Goal: Task Accomplishment & Management: Manage account settings

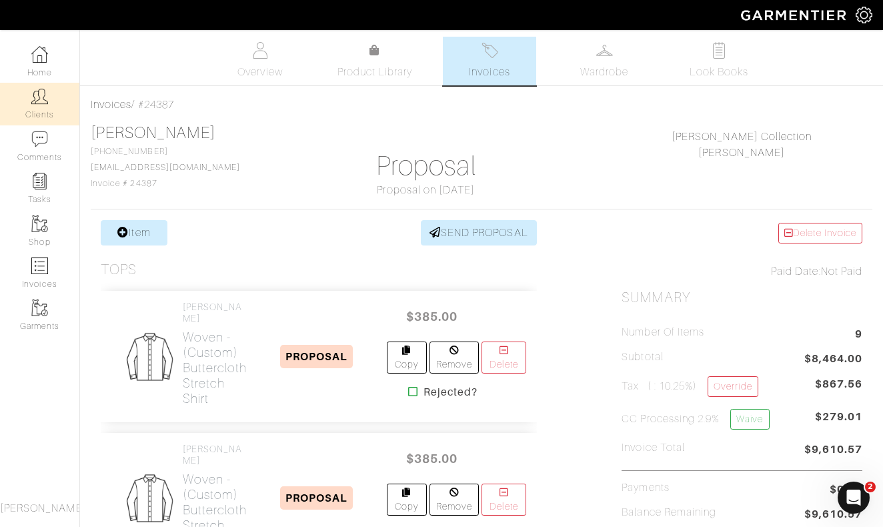
click at [45, 101] on img at bounding box center [39, 96] width 17 height 17
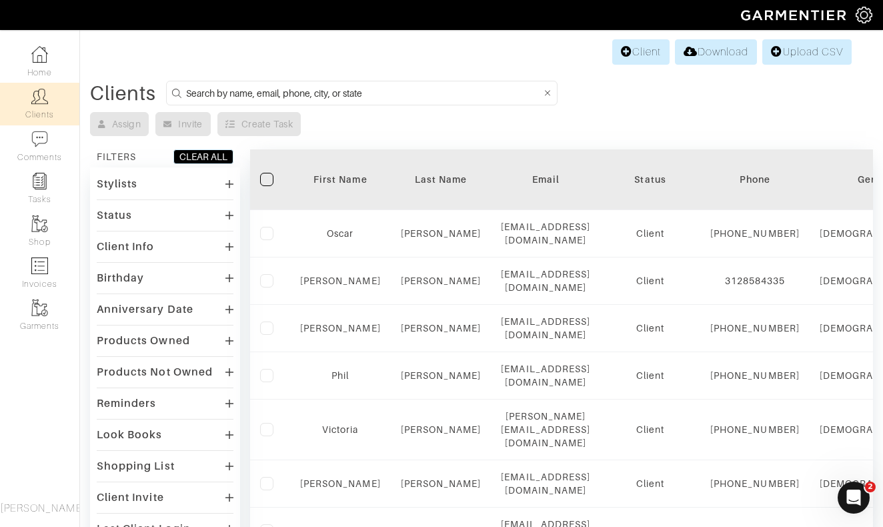
click at [363, 89] on input at bounding box center [363, 93] width 355 height 17
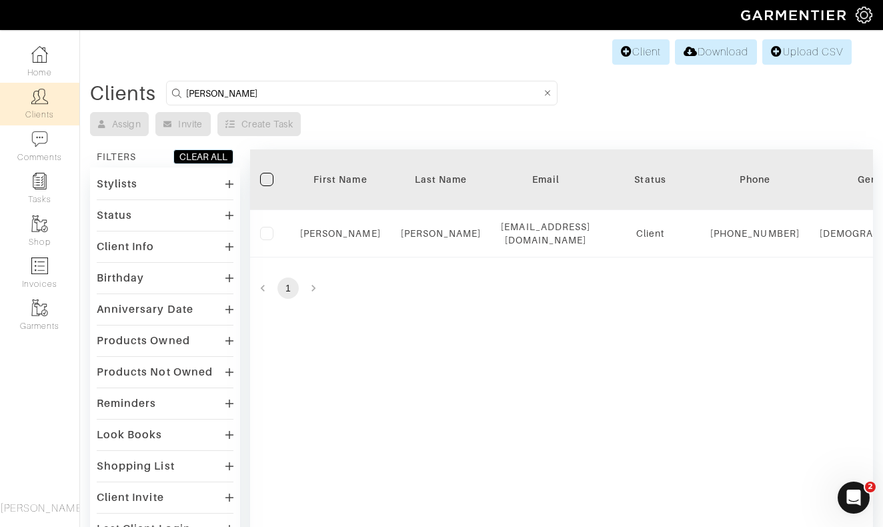
type input "Juan"
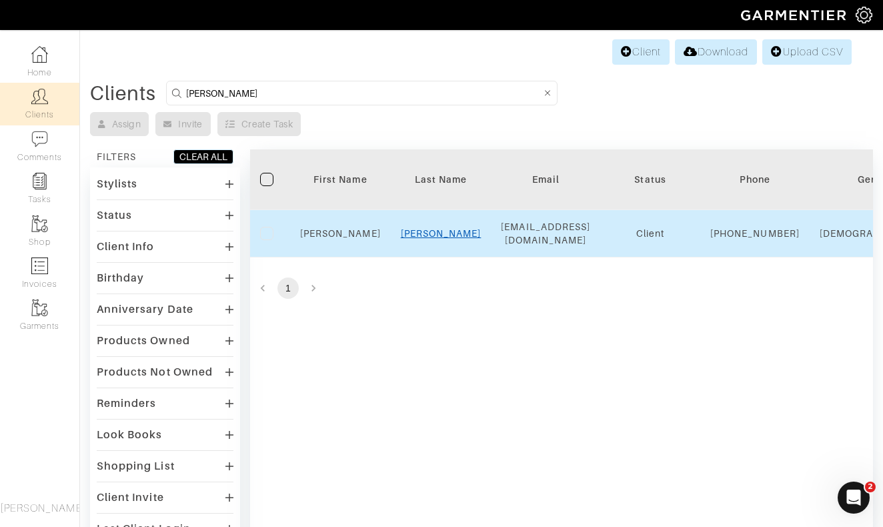
drag, startPoint x: 363, startPoint y: 89, endPoint x: 436, endPoint y: 237, distance: 165.1
click at [436, 237] on link "GIRON" at bounding box center [441, 233] width 81 height 11
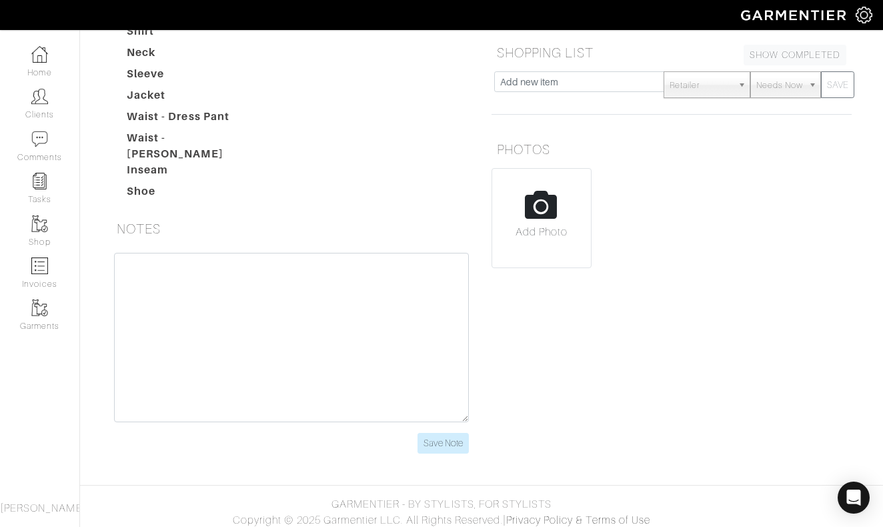
scroll to position [240, 0]
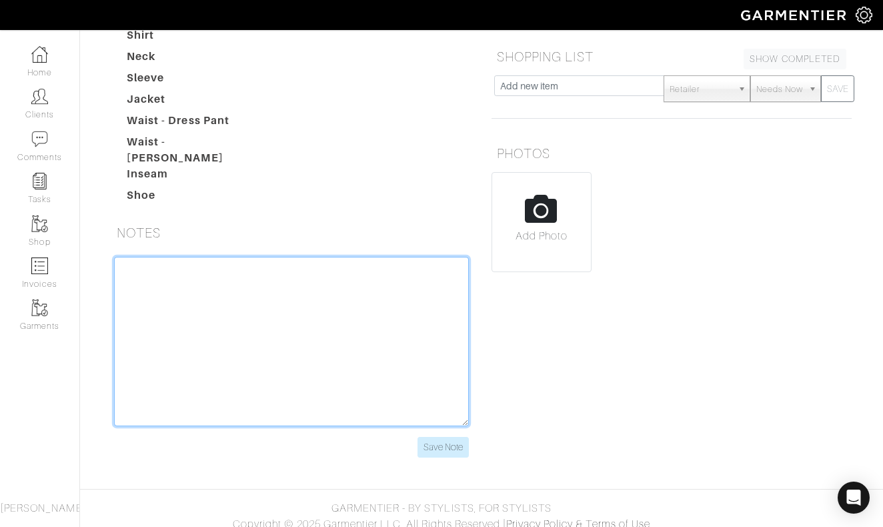
click at [367, 293] on textarea at bounding box center [291, 341] width 355 height 169
type textarea "9/24/25 Jacket - Open armholes 1" - Shoulder +1" - Chest + 1" - Stomach +1" - H…"
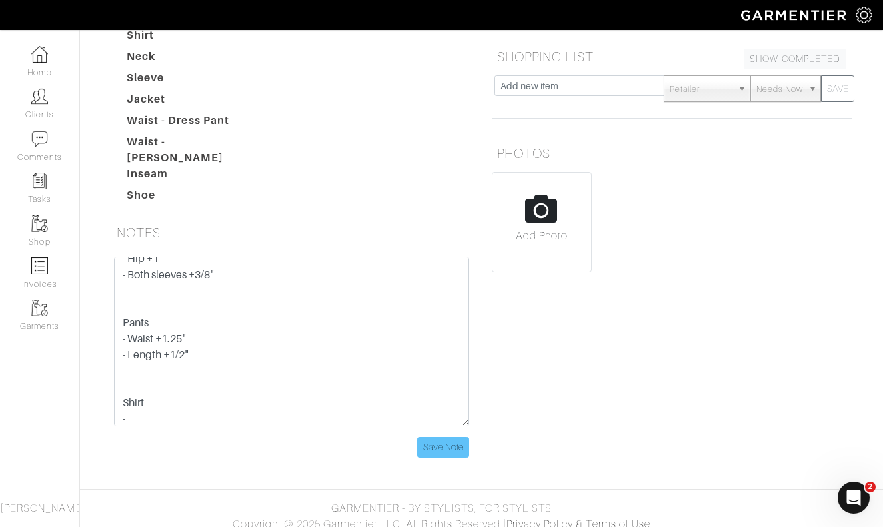
click at [451, 439] on input "Save Note" at bounding box center [442, 447] width 51 height 21
click at [53, 119] on link "Clients" at bounding box center [39, 104] width 79 height 42
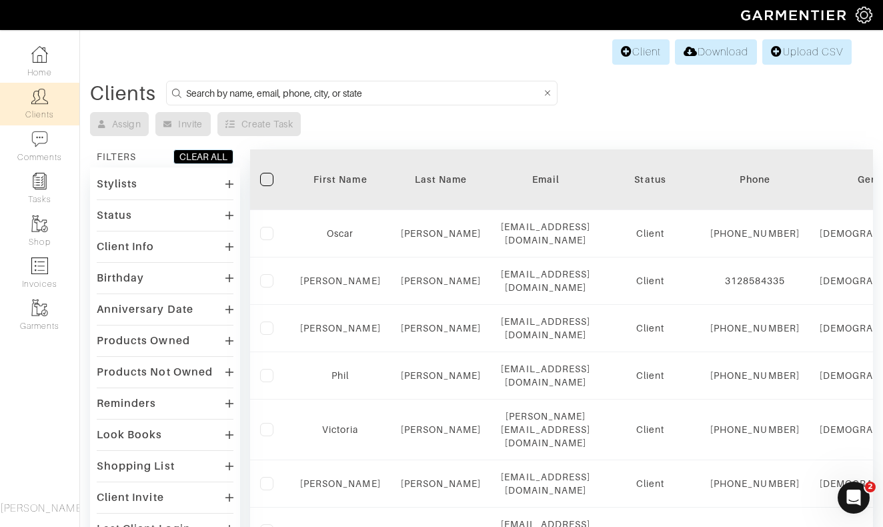
click at [278, 92] on input at bounding box center [363, 93] width 355 height 17
type input "aj"
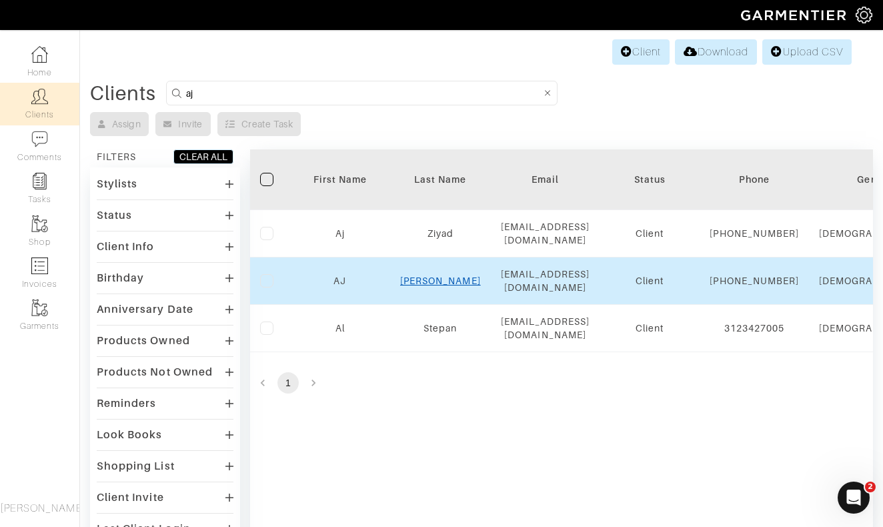
click at [443, 284] on link "Sacco" at bounding box center [440, 280] width 81 height 11
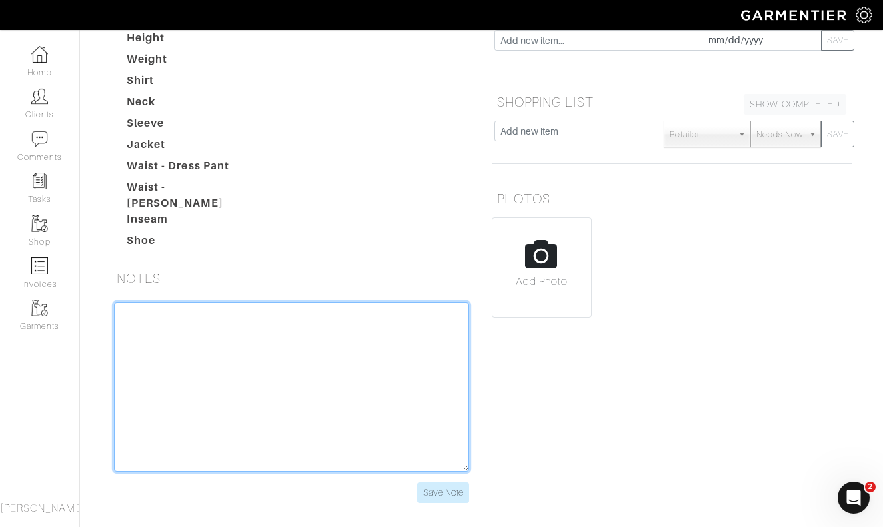
click at [354, 331] on textarea at bounding box center [291, 386] width 355 height 169
click at [145, 337] on textarea "Shirt - add two 3/4" darts in back - left sleeve forearm +1"" at bounding box center [291, 386] width 355 height 169
type textarea "Shirt - add two 3/4" darts in back - both sleeve forearm +1""
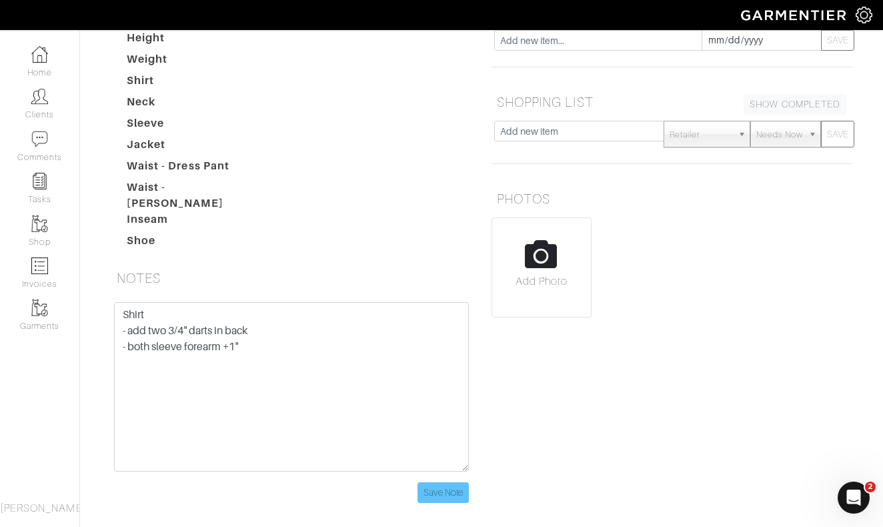
click at [439, 484] on input "Save Note" at bounding box center [442, 492] width 51 height 21
click at [41, 101] on img at bounding box center [39, 96] width 17 height 17
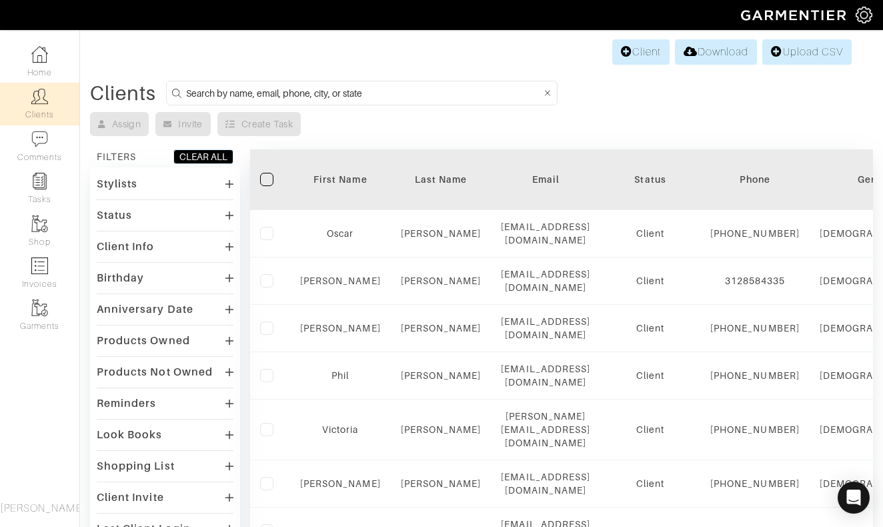
click at [353, 90] on input at bounding box center [363, 93] width 355 height 17
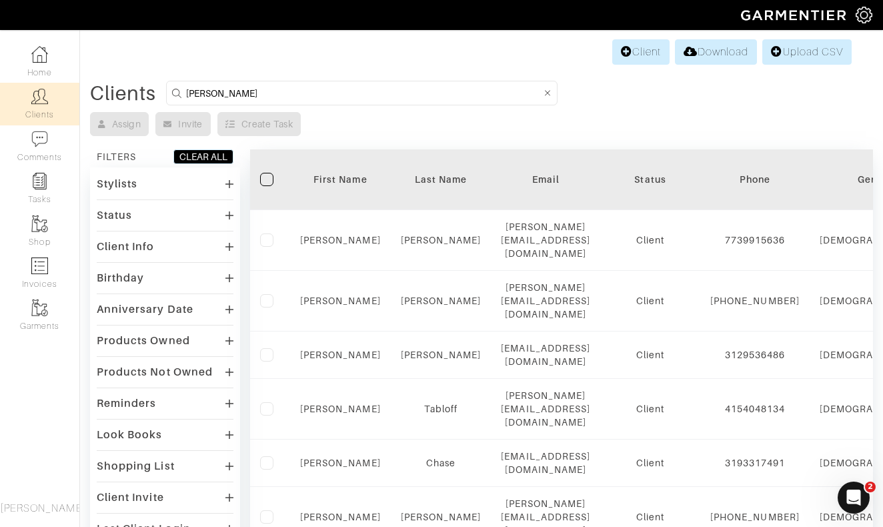
type input "Bryan"
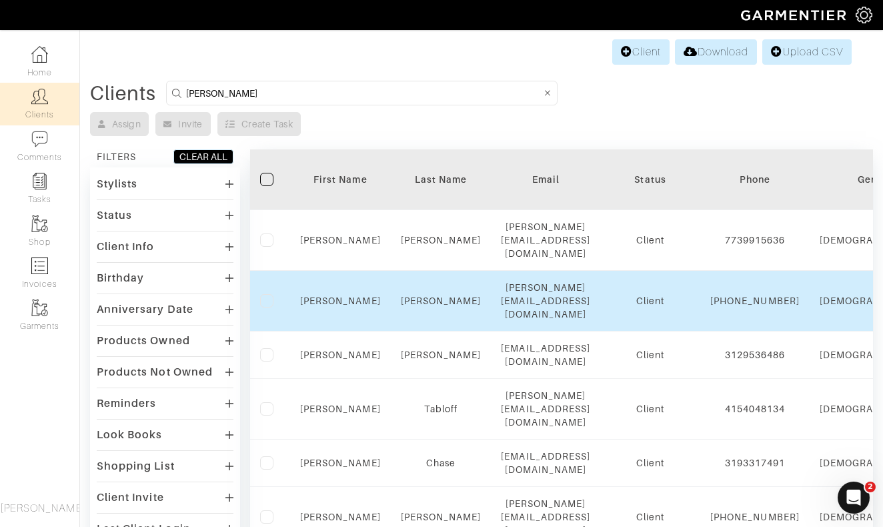
drag, startPoint x: 353, startPoint y: 90, endPoint x: 345, endPoint y: 280, distance: 190.1
click at [345, 294] on div "Bryan" at bounding box center [340, 300] width 81 height 13
click at [343, 295] on link "Bryan" at bounding box center [340, 300] width 81 height 11
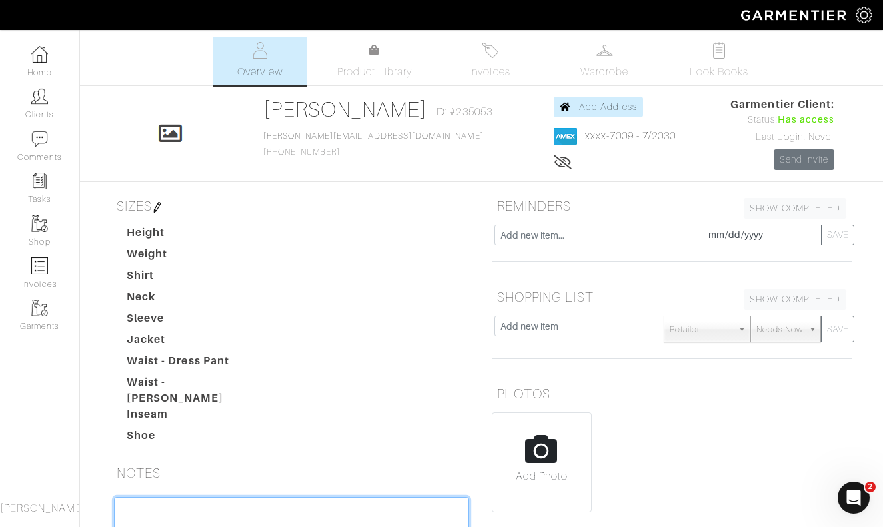
type textarea "R"
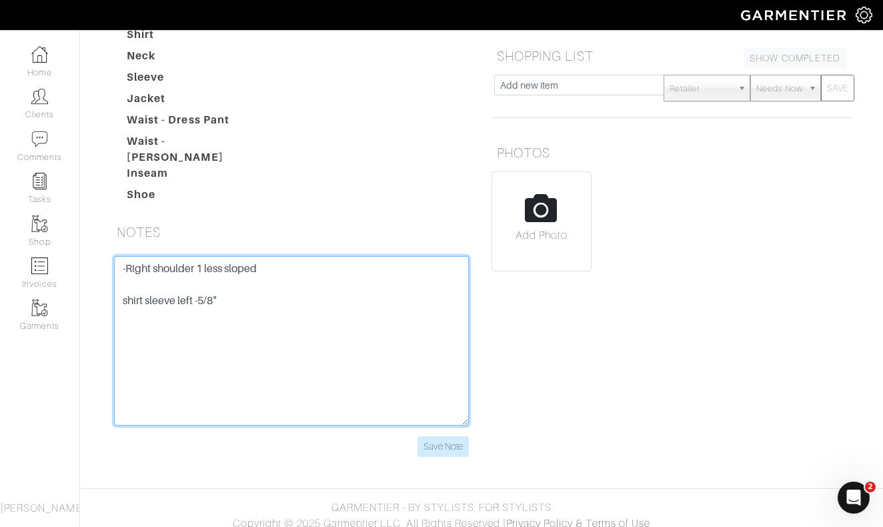
scroll to position [240, 0]
type textarea "-Right shoulder 1 less sloped shirt sleeve left -5/8""
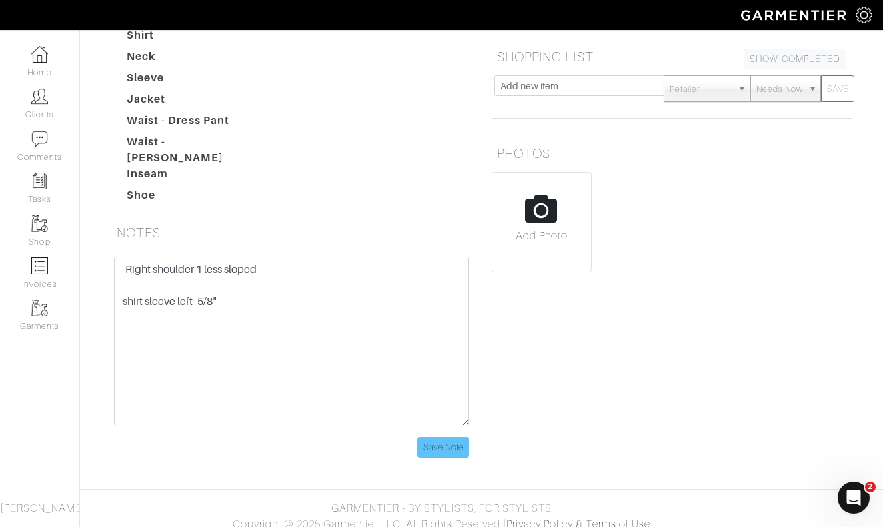
click at [446, 437] on input "Save Note" at bounding box center [442, 447] width 51 height 21
click at [444, 437] on input "Save Note" at bounding box center [442, 447] width 51 height 21
click at [47, 110] on link "Clients" at bounding box center [39, 104] width 79 height 42
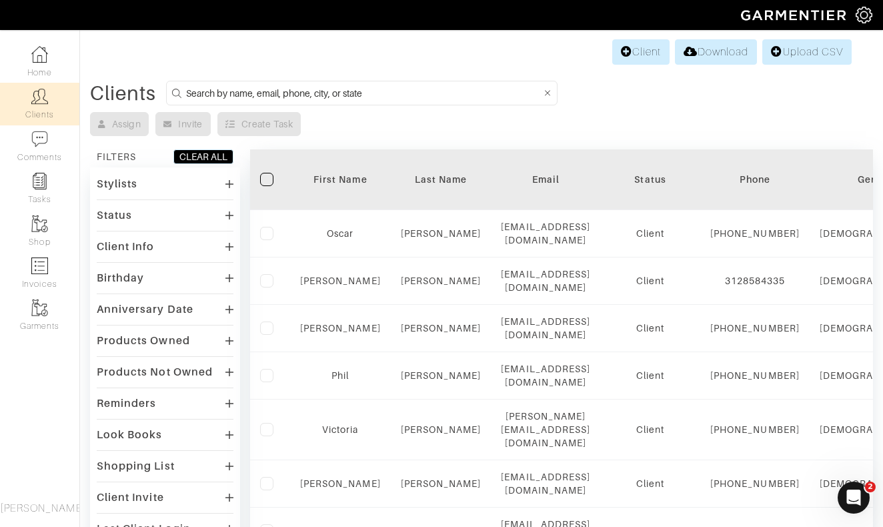
click at [378, 90] on input at bounding box center [363, 93] width 355 height 17
type input "turnbull"
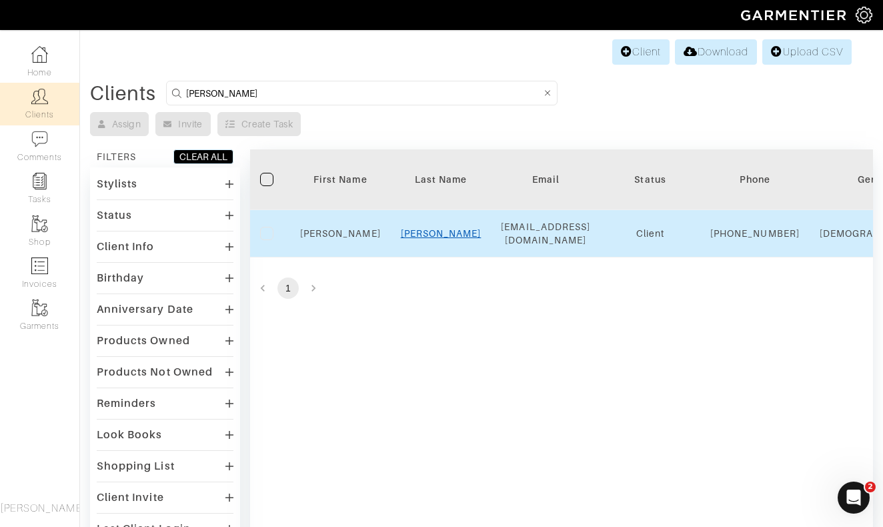
click at [450, 239] on link "Turnbull" at bounding box center [441, 233] width 81 height 11
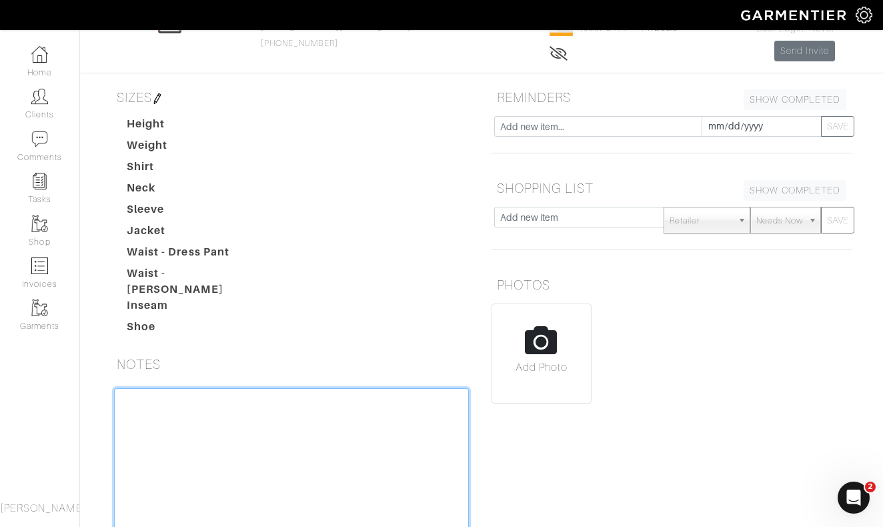
click at [353, 446] on textarea at bounding box center [291, 472] width 355 height 169
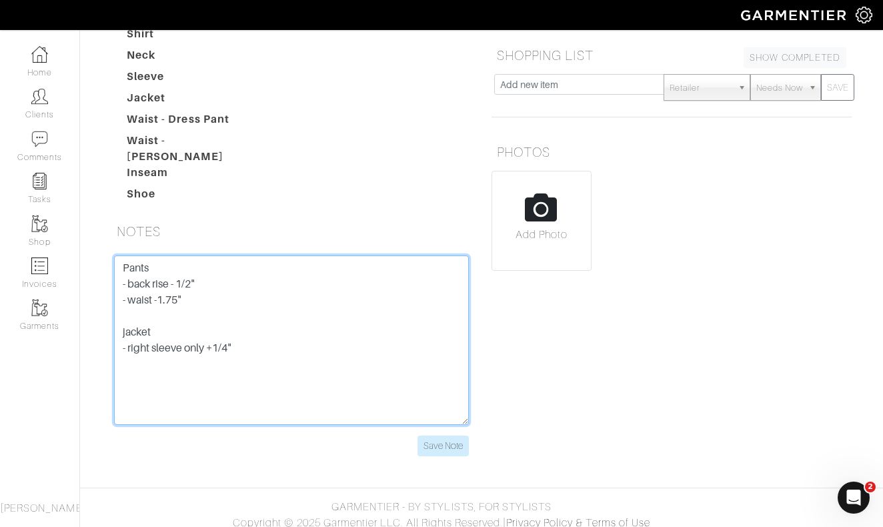
scroll to position [240, 0]
type textarea "Pants - back rise - 1/2" - waist -1.75" jacket - right sleeve only +1/4""
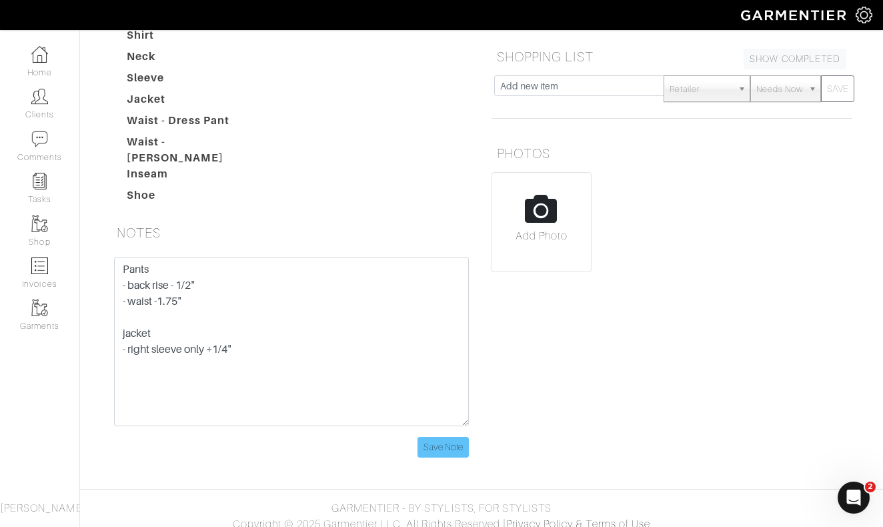
click at [446, 443] on input "Save Note" at bounding box center [442, 447] width 51 height 21
click at [35, 93] on img at bounding box center [39, 96] width 17 height 17
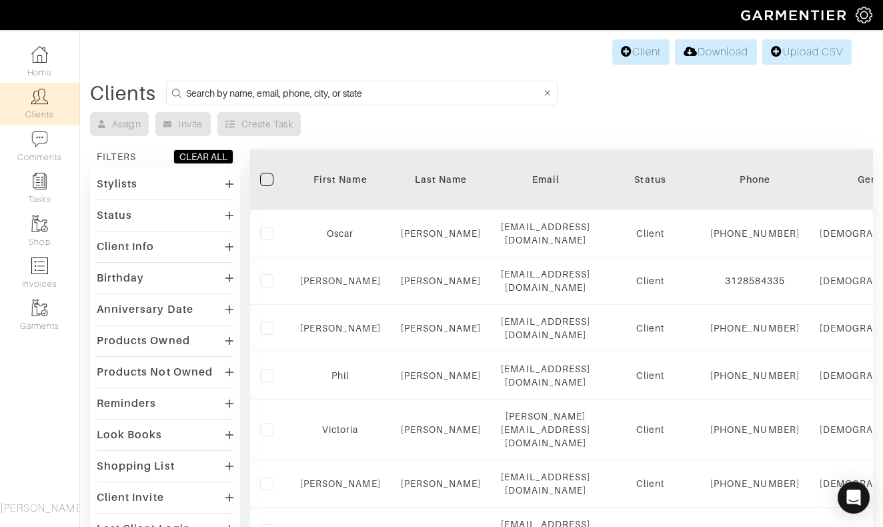
click at [349, 96] on input at bounding box center [363, 93] width 355 height 17
type input "drew"
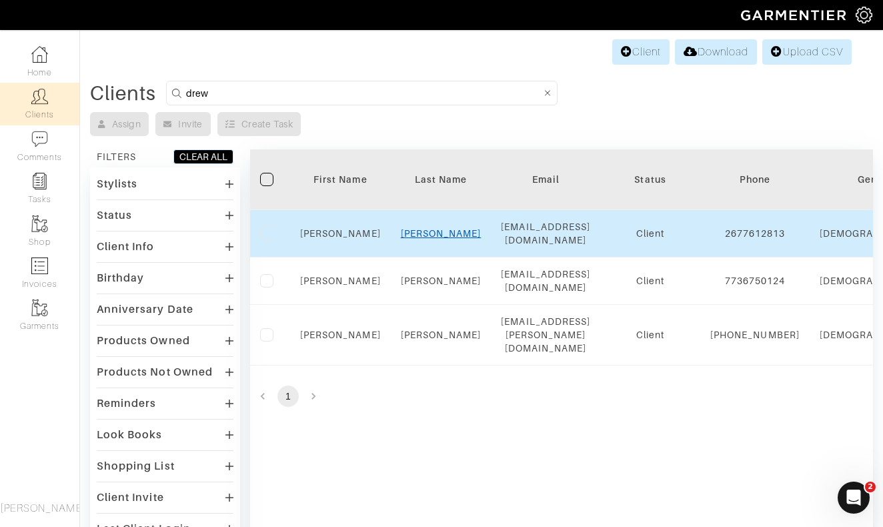
click at [429, 229] on link "[PERSON_NAME]" at bounding box center [441, 233] width 81 height 11
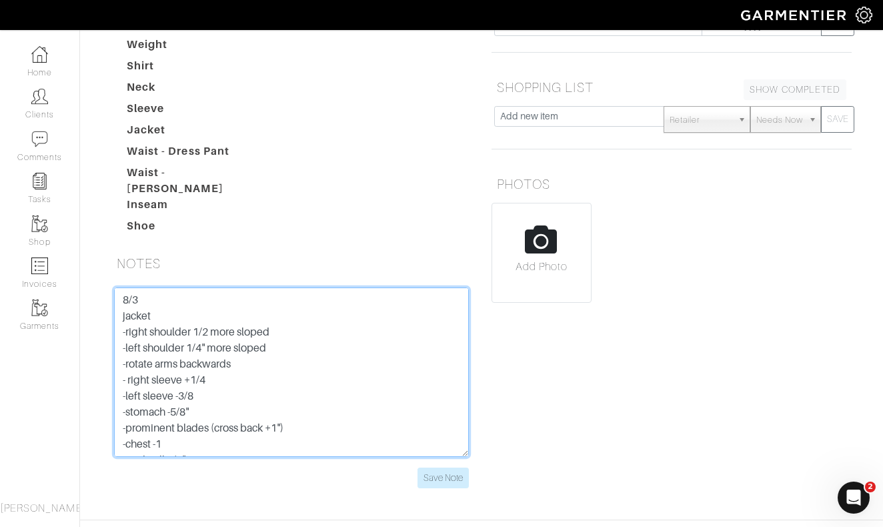
drag, startPoint x: 217, startPoint y: 380, endPoint x: 105, endPoint y: 165, distance: 242.4
click at [105, 165] on div "SIZES Height Weight Shirt Neck Sleeve Jacket Waist - Dress Pant Waist - Jean In…" at bounding box center [291, 243] width 380 height 521
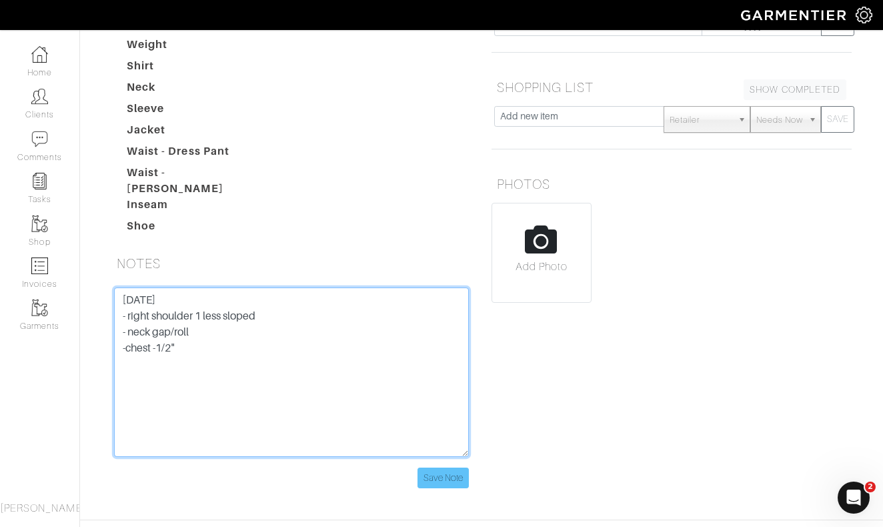
type textarea "9/24/25 - right shoulder 1 less sloped - neck gap/roll -chest -1/2""
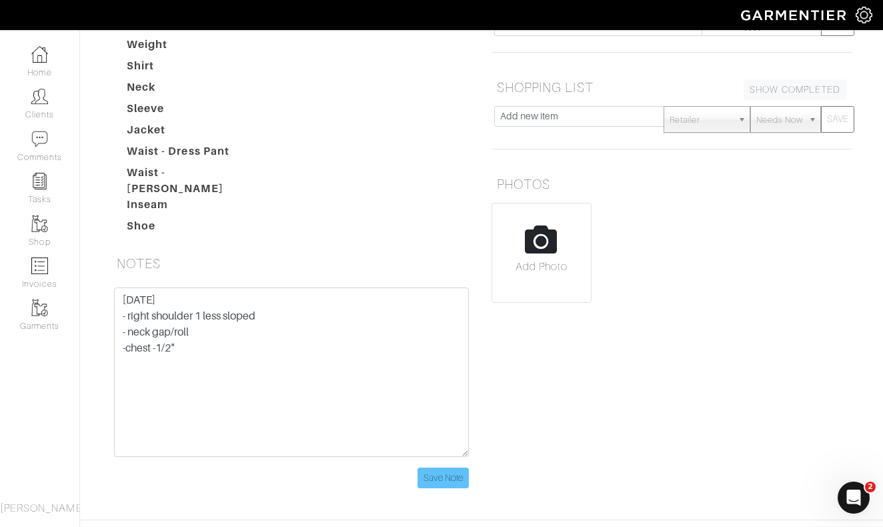
click at [430, 467] on input "Save Note" at bounding box center [442, 477] width 51 height 21
